Goal: Check status: Check status

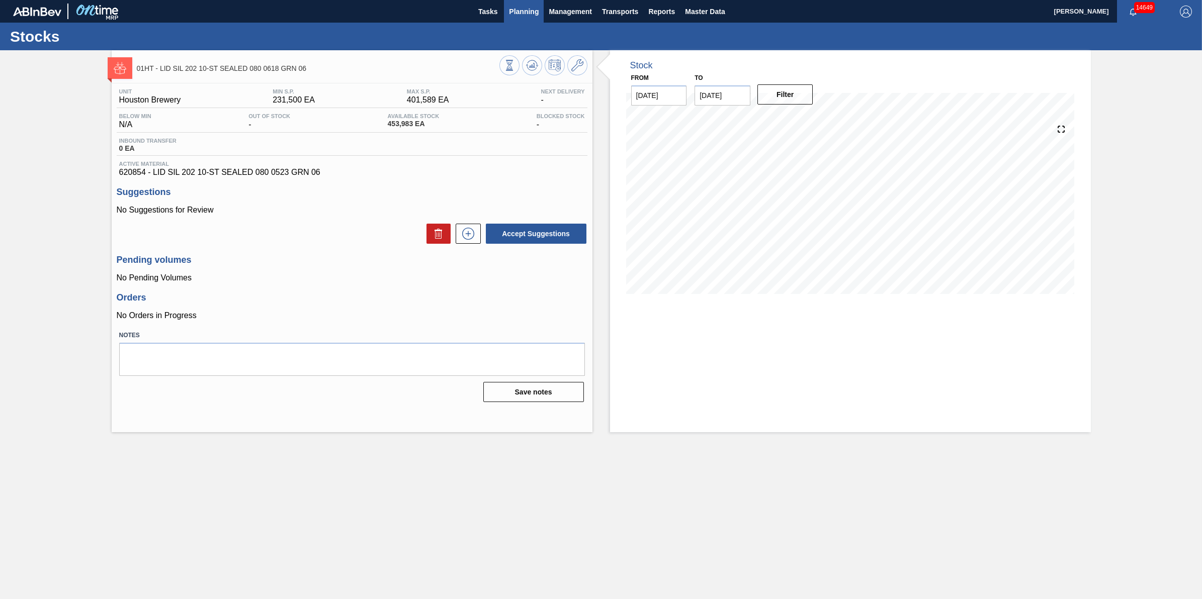
click at [522, 8] on span "Planning" at bounding box center [524, 12] width 30 height 12
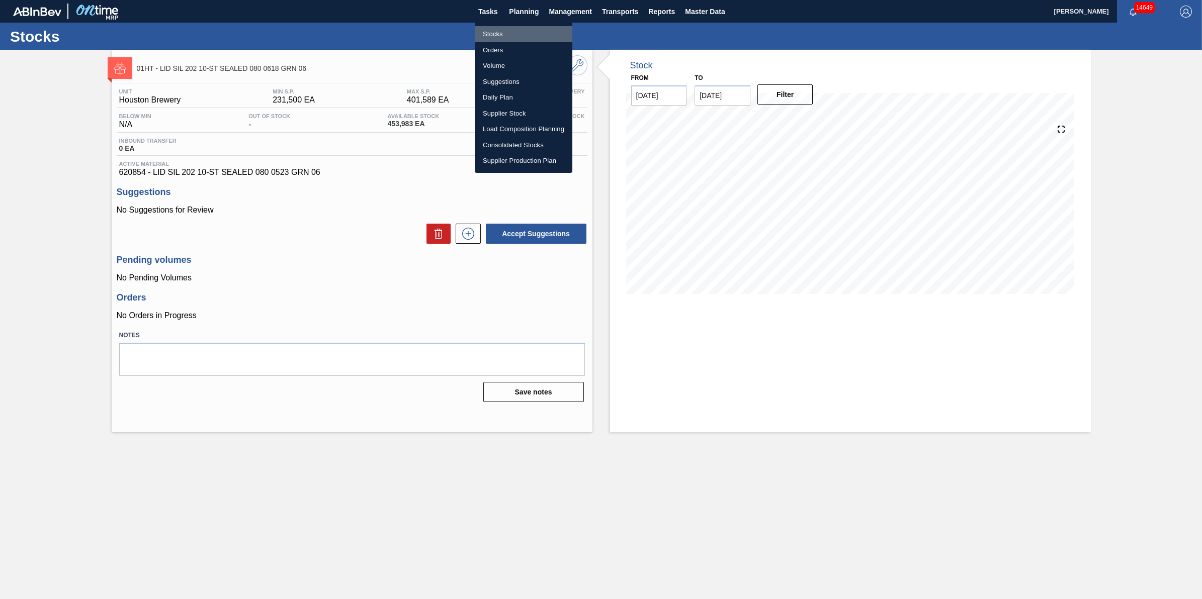
click at [529, 32] on li "Stocks" at bounding box center [524, 34] width 98 height 16
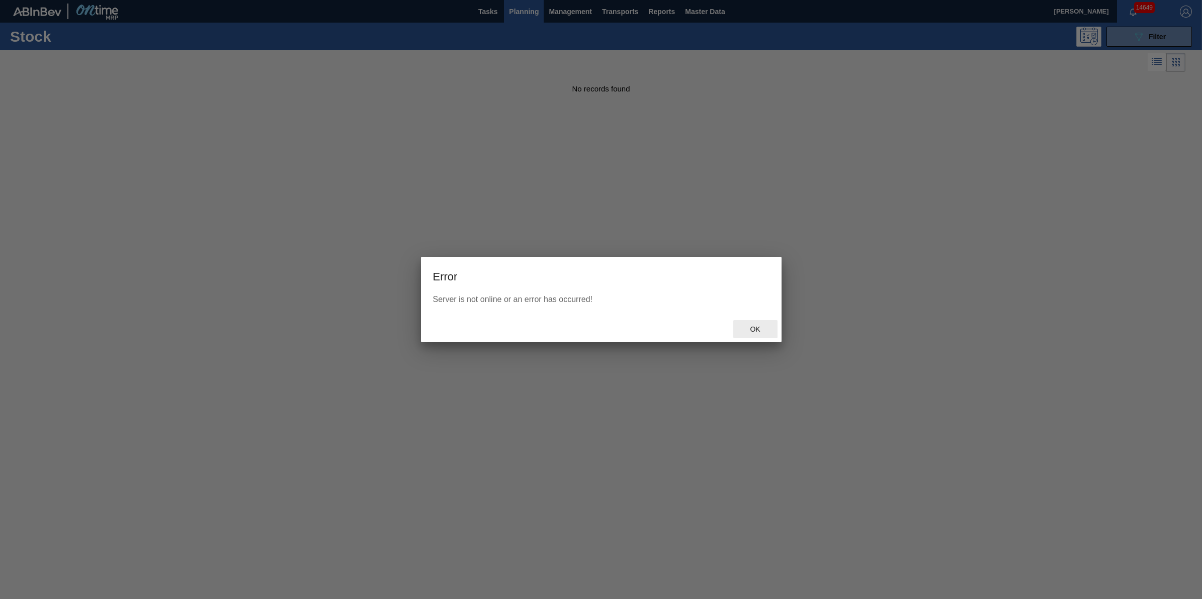
click at [747, 323] on div "Ok" at bounding box center [755, 329] width 44 height 19
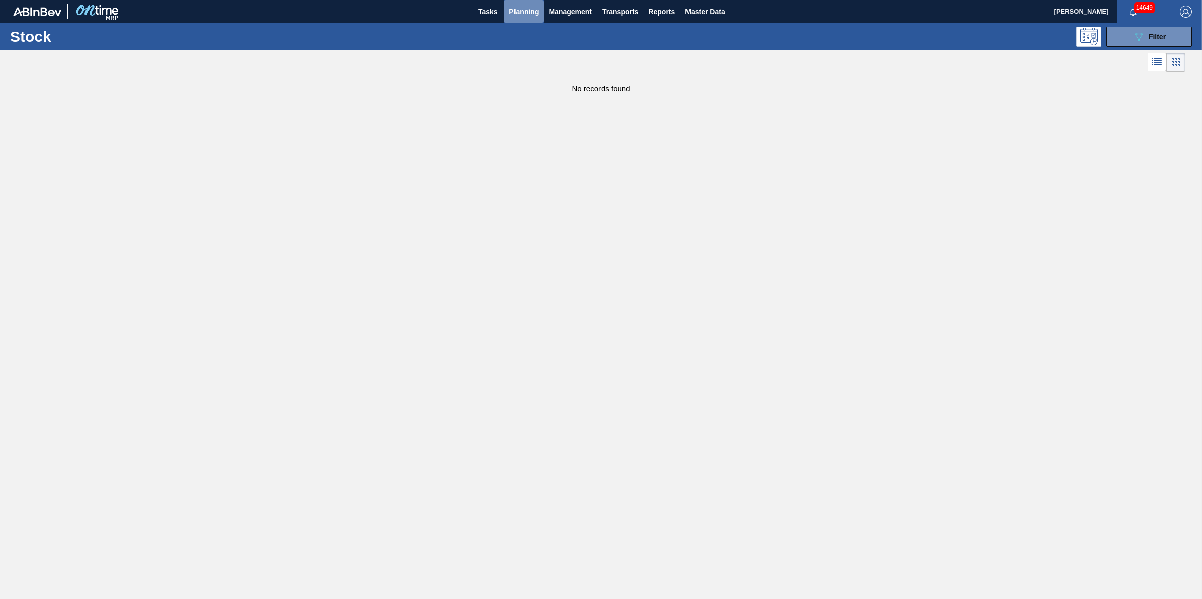
click at [516, 18] on button "Planning" at bounding box center [524, 11] width 40 height 23
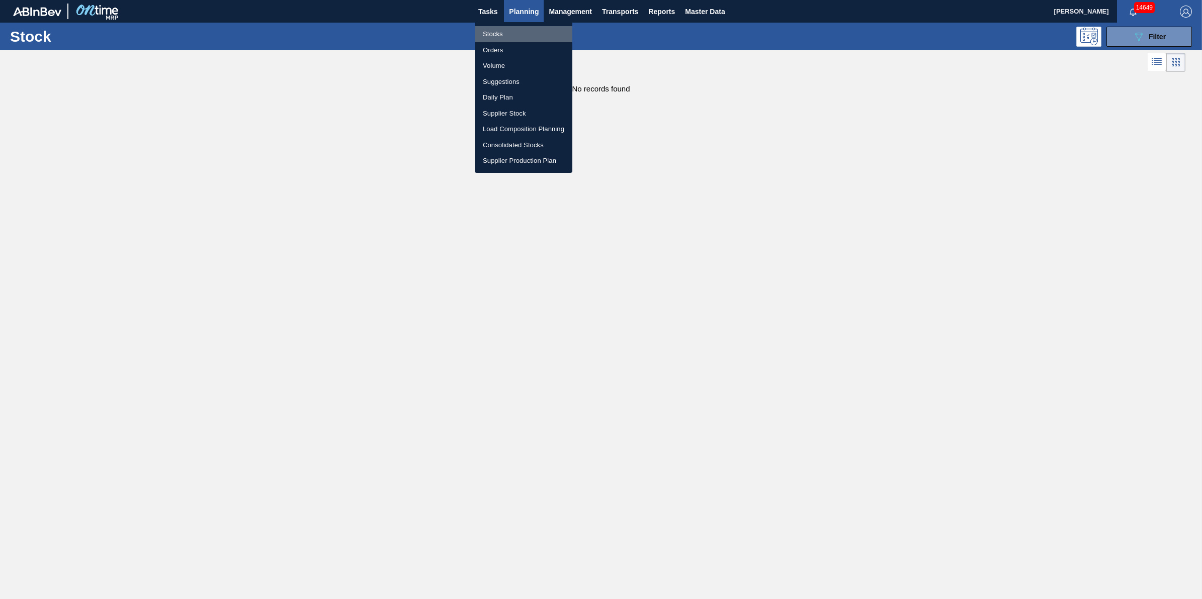
click at [516, 33] on li "Stocks" at bounding box center [524, 34] width 98 height 16
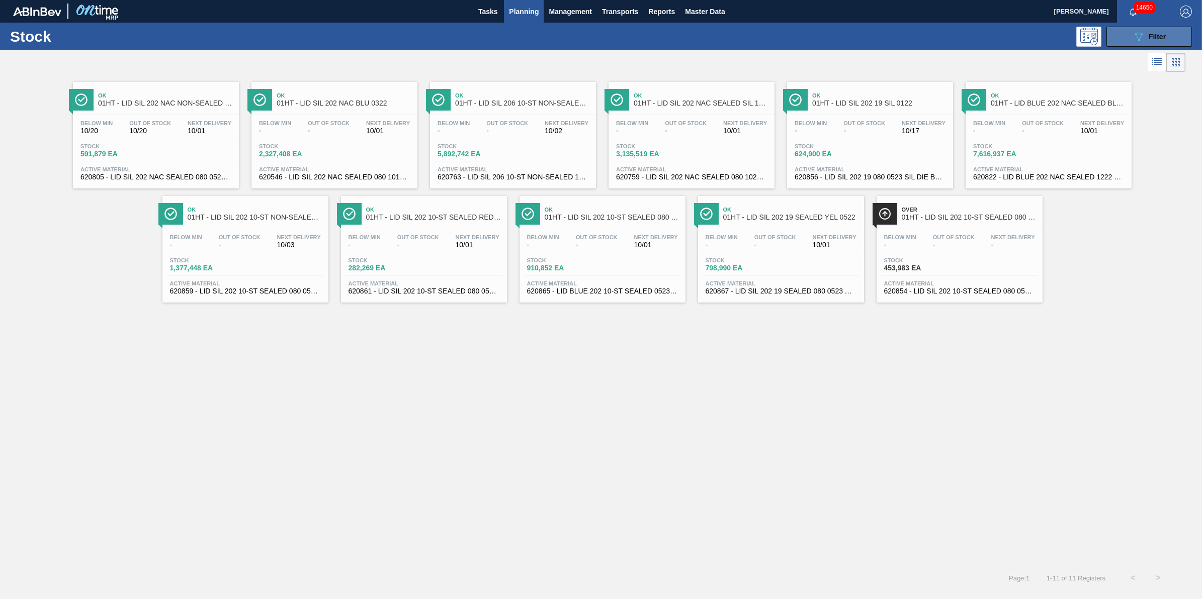
click at [1134, 42] on icon "089F7B8B-B2A5-4AFE-B5C0-19BA573D28AC" at bounding box center [1138, 37] width 12 height 12
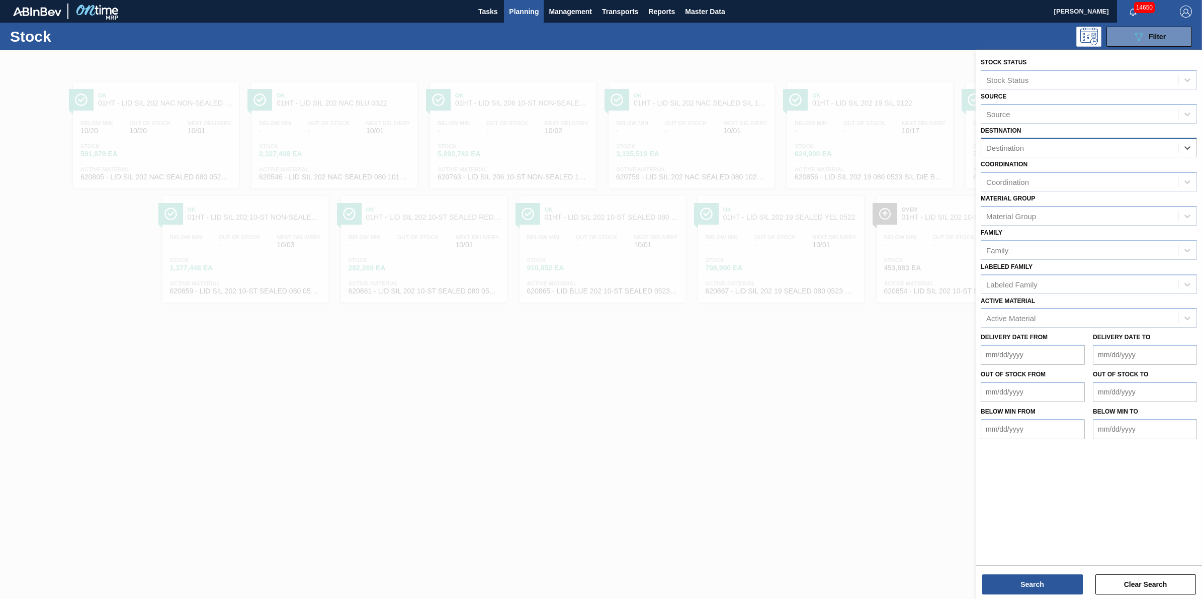
click at [1162, 147] on div "Destination" at bounding box center [1079, 148] width 197 height 15
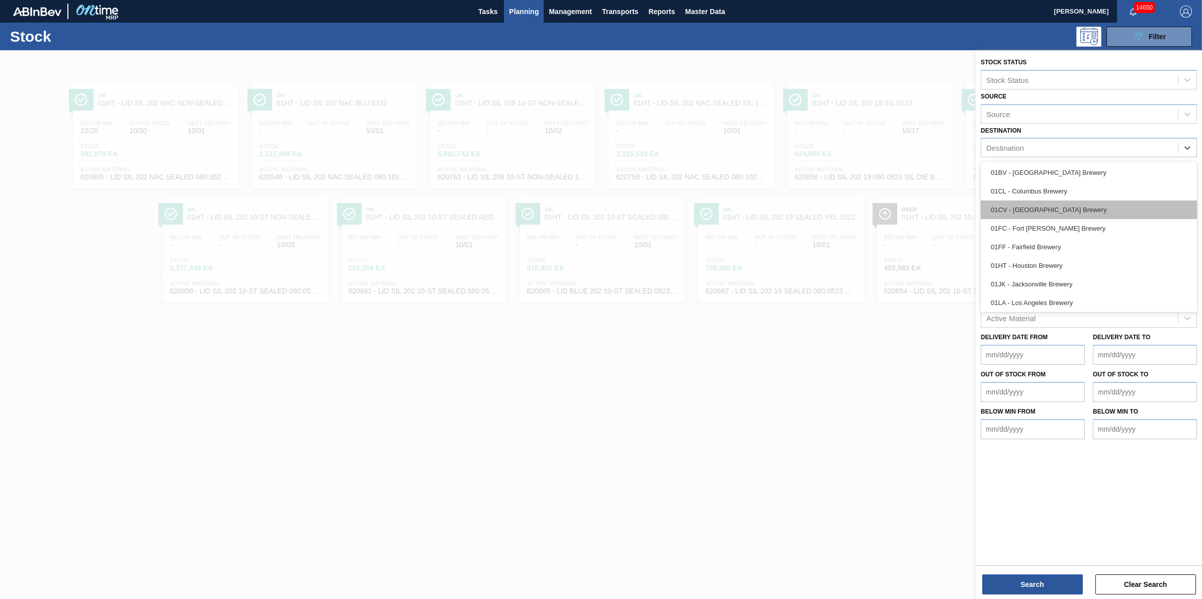
click at [1124, 204] on div "01CV - [GEOGRAPHIC_DATA] Brewery" at bounding box center [1088, 210] width 216 height 19
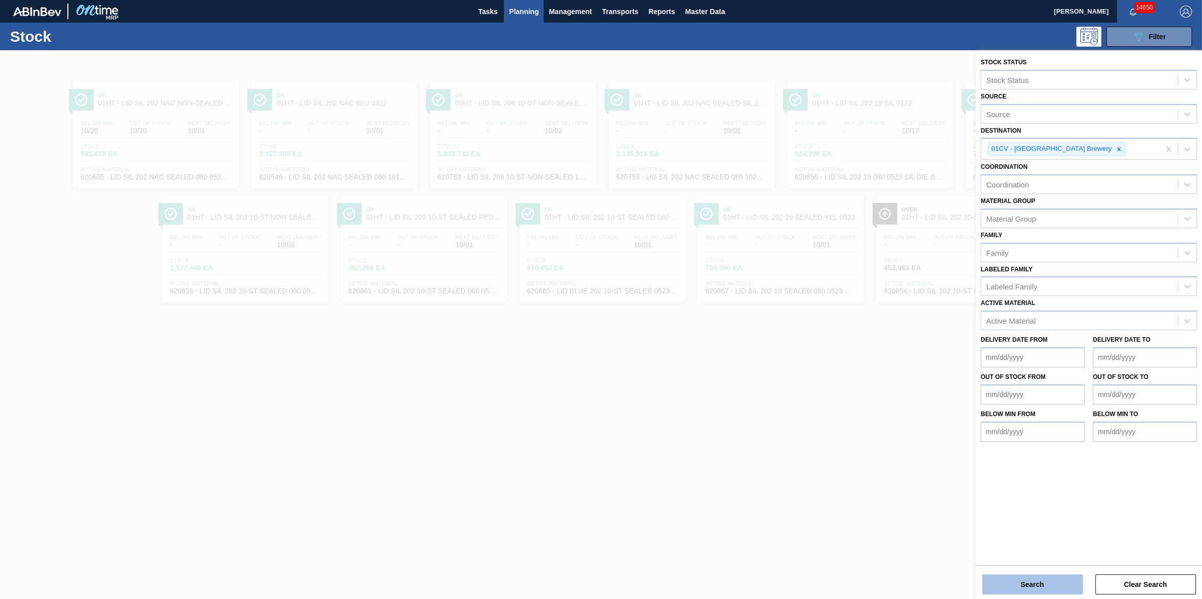
click at [1012, 577] on button "Search" at bounding box center [1032, 585] width 101 height 20
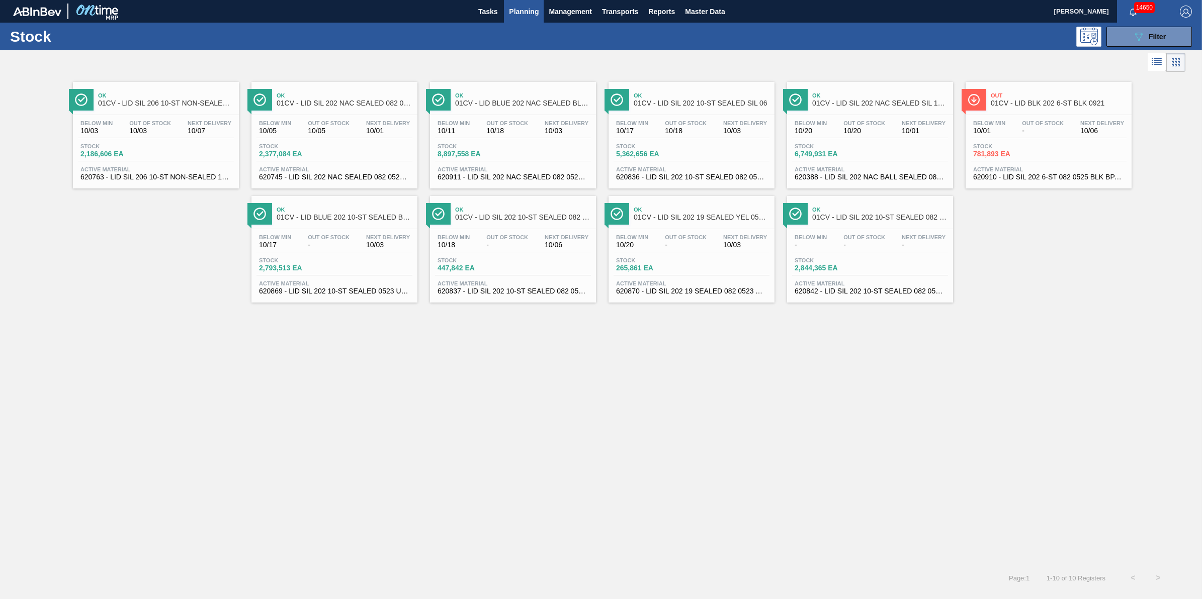
click at [152, 143] on div "Stock 2,186,606 EA" at bounding box center [115, 150] width 75 height 15
